Goal: Transaction & Acquisition: Purchase product/service

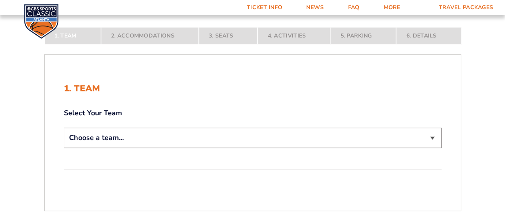
scroll to position [120, 0]
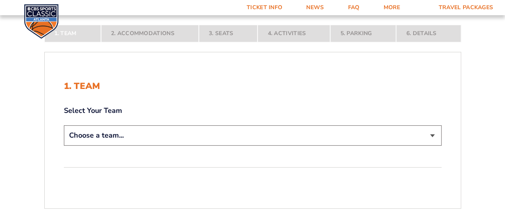
click at [433, 134] on select "Choose a team... [US_STATE] Wildcats [US_STATE] State Buckeyes [US_STATE] Tar H…" at bounding box center [253, 135] width 378 height 20
select select "12956"
click at [64, 146] on select "Choose a team... [US_STATE] Wildcats [US_STATE] State Buckeyes [US_STATE] Tar H…" at bounding box center [253, 135] width 378 height 20
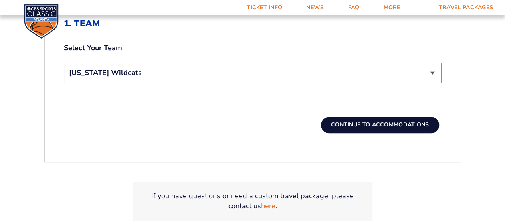
scroll to position [239, 0]
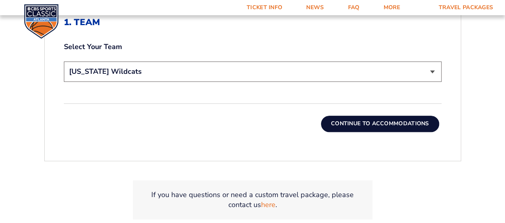
click at [378, 123] on button "Continue To Accommodations" at bounding box center [380, 124] width 118 height 16
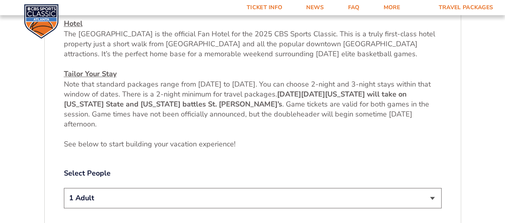
scroll to position [345, 0]
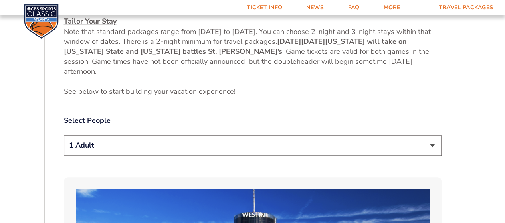
click at [431, 145] on select "1 Adult 2 Adults 3 Adults 4 Adults 2 Adults + 1 Child 2 Adults + 2 Children 2 A…" at bounding box center [253, 145] width 378 height 20
select select "2 Adults"
click at [64, 135] on select "1 Adult 2 Adults 3 Adults 4 Adults 2 Adults + 1 Child 2 Adults + 2 Children 2 A…" at bounding box center [253, 145] width 378 height 20
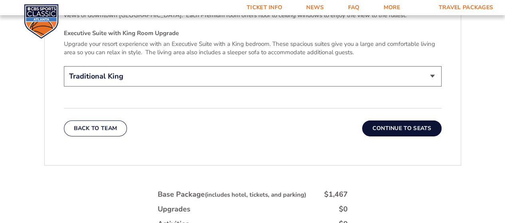
scroll to position [1263, 0]
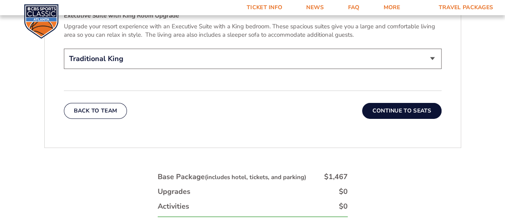
click at [395, 103] on button "Continue To Seats" at bounding box center [401, 111] width 79 height 16
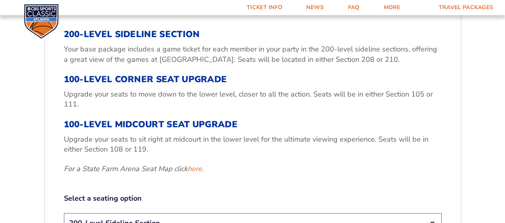
scroll to position [265, 0]
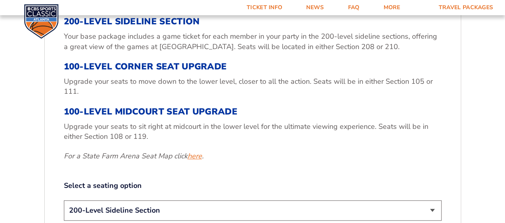
click at [196, 158] on link "here" at bounding box center [195, 156] width 14 height 10
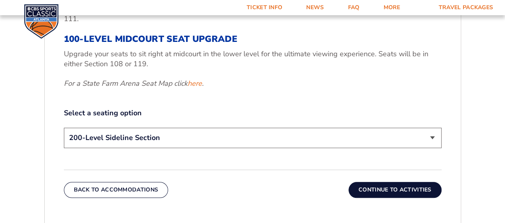
scroll to position [345, 0]
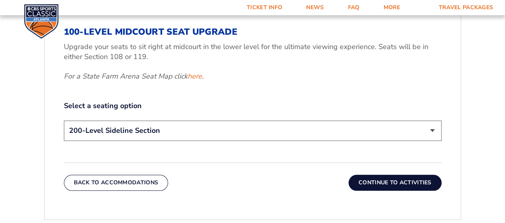
click at [431, 129] on select "200-Level Sideline Section 100-Level Corner Seat Upgrade (+$120 per person) 100…" at bounding box center [253, 131] width 378 height 20
select select "100-Level Midcourt Seat Upgrade"
click at [64, 121] on select "200-Level Sideline Section 100-Level Corner Seat Upgrade (+$120 per person) 100…" at bounding box center [253, 131] width 378 height 20
click at [385, 181] on button "Continue To Activities" at bounding box center [394, 183] width 93 height 16
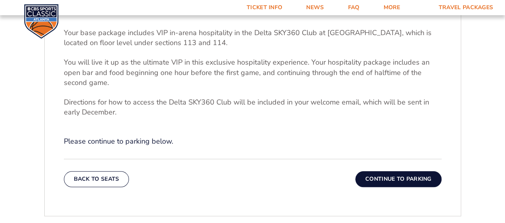
scroll to position [265, 0]
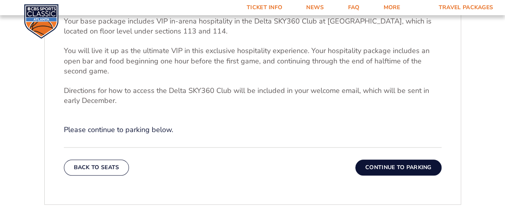
click at [400, 164] on button "Continue To Parking" at bounding box center [398, 168] width 86 height 16
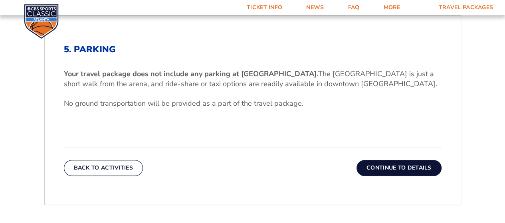
scroll to position [225, 0]
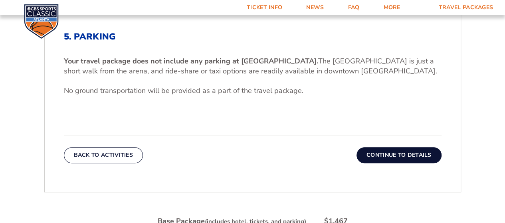
click at [402, 156] on button "Continue To Details" at bounding box center [398, 155] width 85 height 16
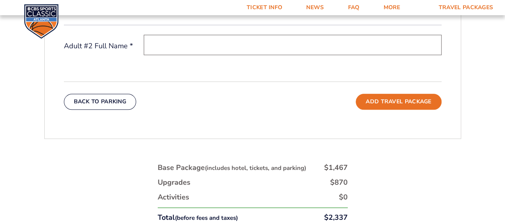
scroll to position [254, 0]
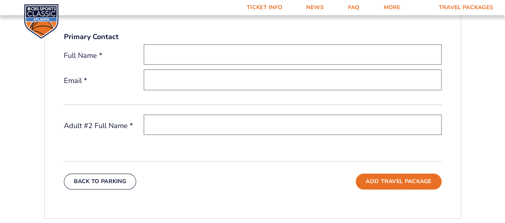
click at [188, 53] on input "text" at bounding box center [293, 54] width 298 height 20
type input "[PERSON_NAME]"
type input "[EMAIL_ADDRESS][DOMAIN_NAME]"
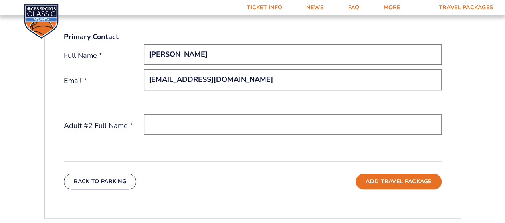
click at [194, 123] on input "text" at bounding box center [293, 125] width 298 height 20
type input "[PERSON_NAME] [PERSON_NAME]"
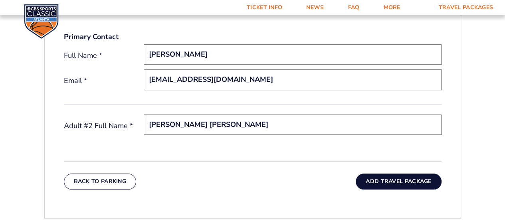
click at [405, 184] on button "Add Travel Package" at bounding box center [398, 182] width 85 height 16
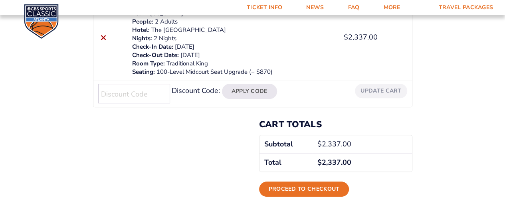
scroll to position [160, 0]
